Goal: Task Accomplishment & Management: Manage account settings

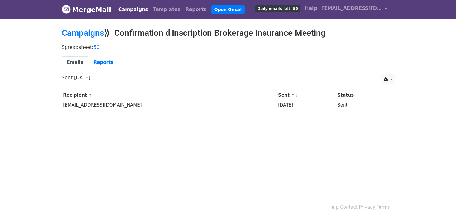
click at [277, 148] on html "MergeMail Campaigns Templates Reports Open Gmail Daily emails left: 50 Help [EM…" at bounding box center [228, 109] width 456 height 219
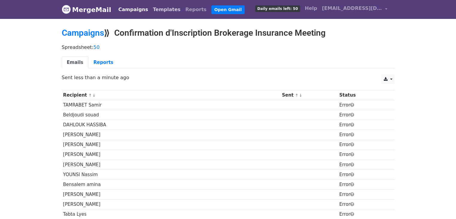
click at [156, 7] on link "Templates" at bounding box center [167, 10] width 32 height 12
click at [389, 74] on link at bounding box center [387, 79] width 13 height 10
drag, startPoint x: 444, startPoint y: 49, endPoint x: 460, endPoint y: 51, distance: 16.3
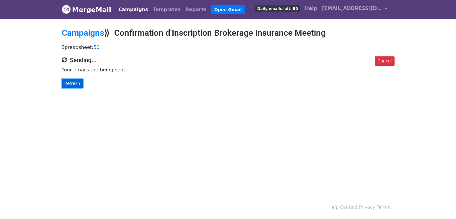
click at [69, 85] on link "Refresh" at bounding box center [72, 83] width 21 height 9
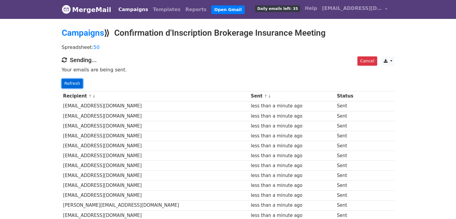
click at [73, 85] on link "Refresh" at bounding box center [72, 83] width 21 height 9
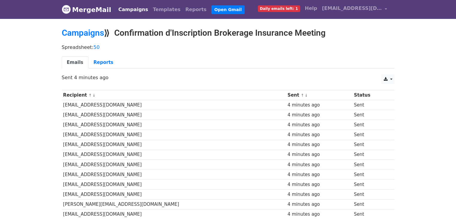
click at [132, 9] on link "Campaigns" at bounding box center [133, 10] width 34 height 12
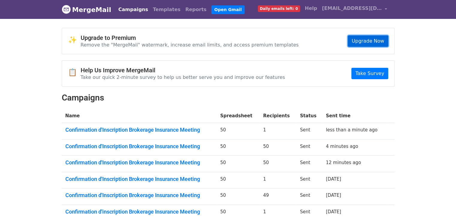
click at [365, 43] on link "Upgrade Now" at bounding box center [368, 40] width 40 height 11
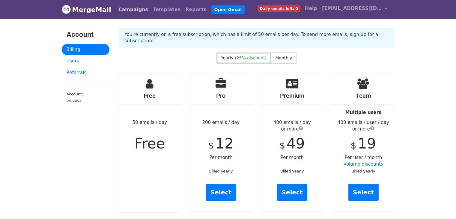
click at [122, 5] on link "Campaigns" at bounding box center [133, 10] width 34 height 12
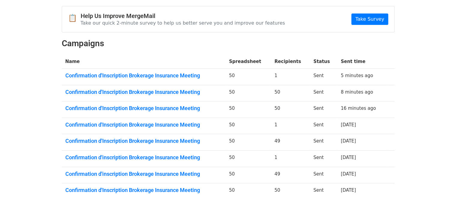
scroll to position [55, 0]
